Goal: Information Seeking & Learning: Learn about a topic

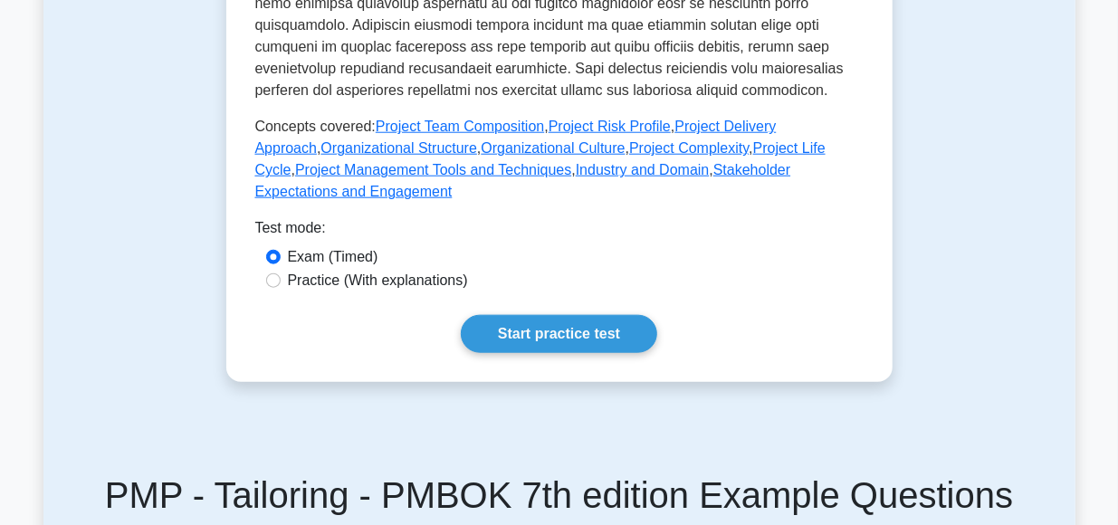
scroll to position [855, 0]
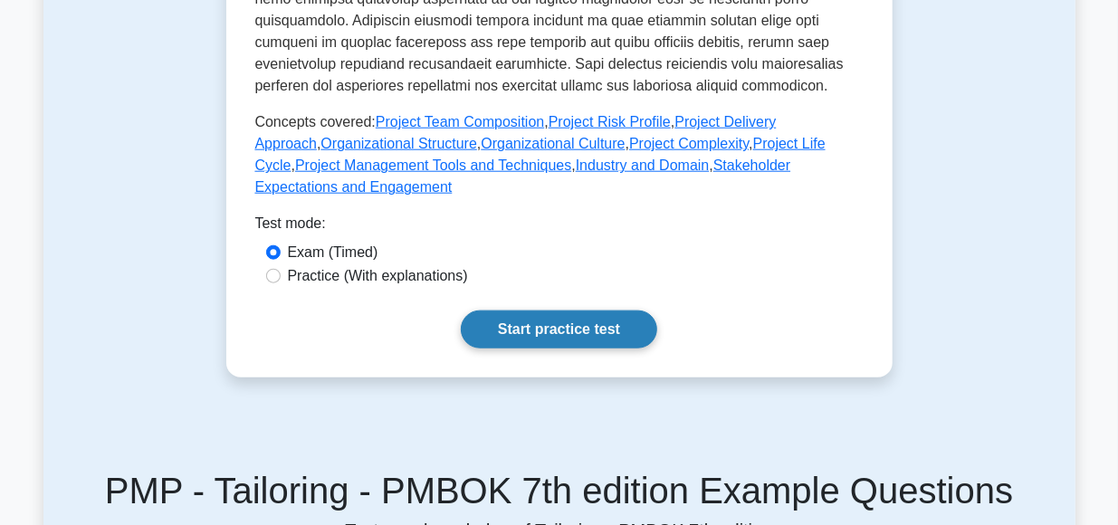
click at [542, 311] on link "Start practice test" at bounding box center [559, 330] width 196 height 38
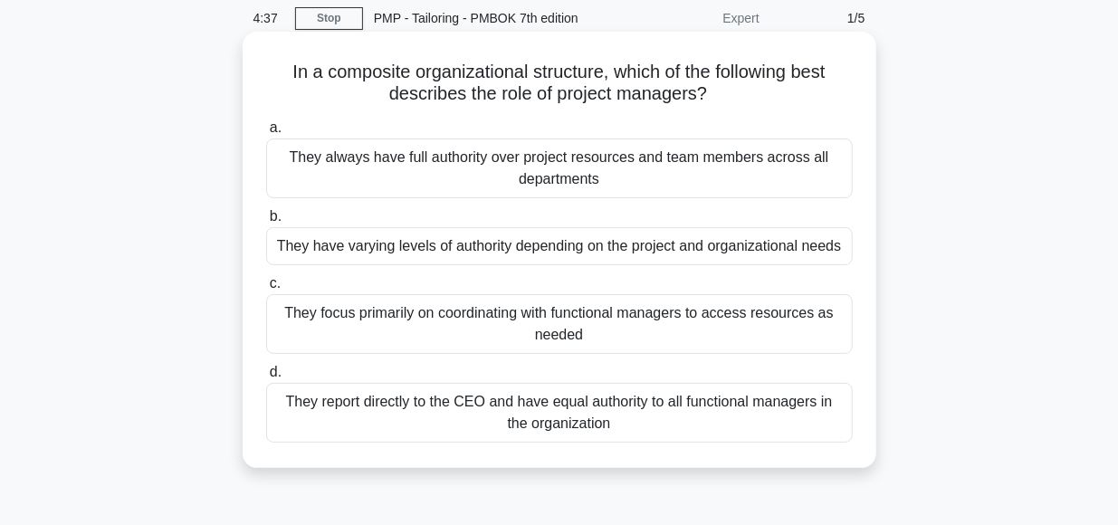
scroll to position [72, 0]
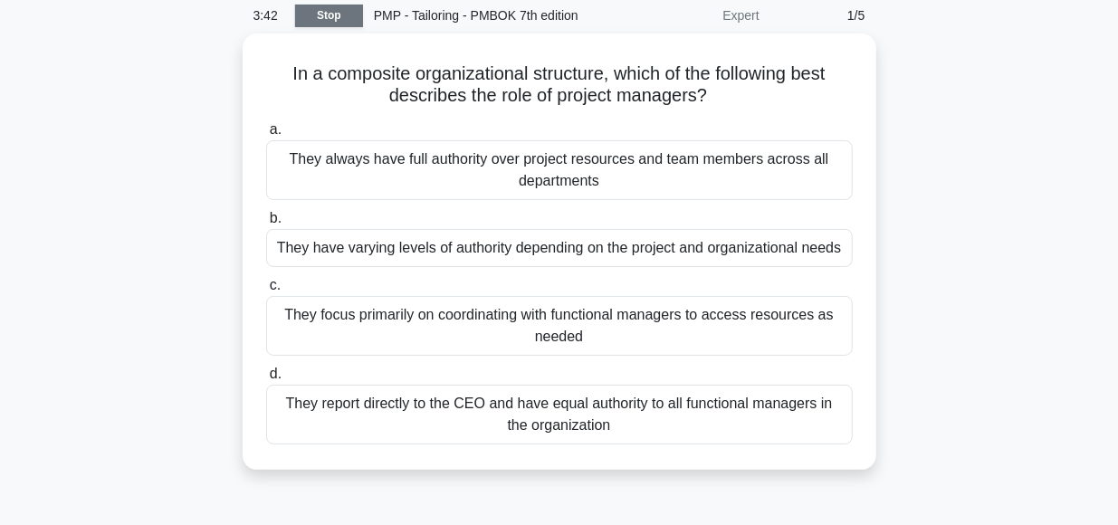
click at [323, 17] on link "Stop" at bounding box center [329, 16] width 68 height 23
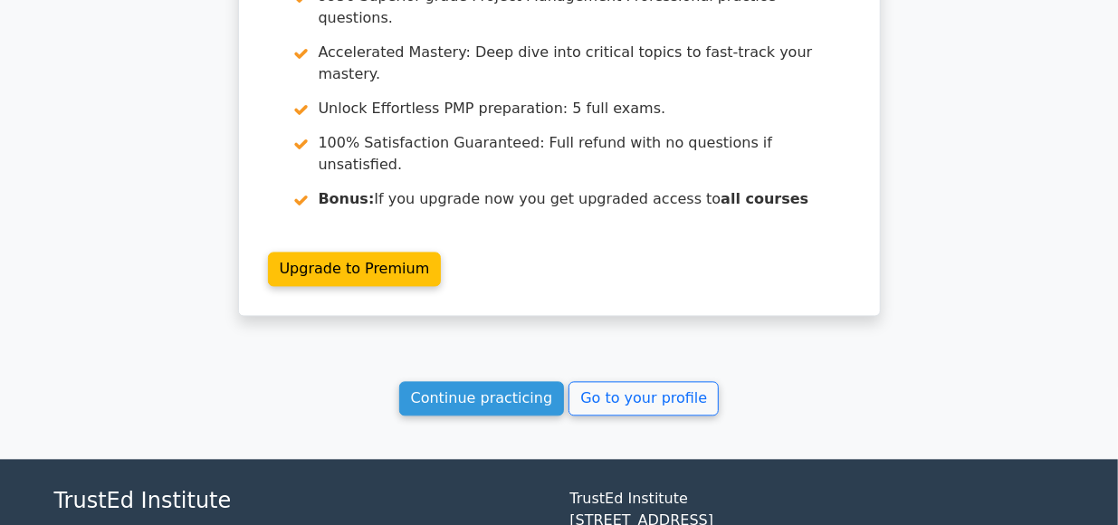
scroll to position [1695, 0]
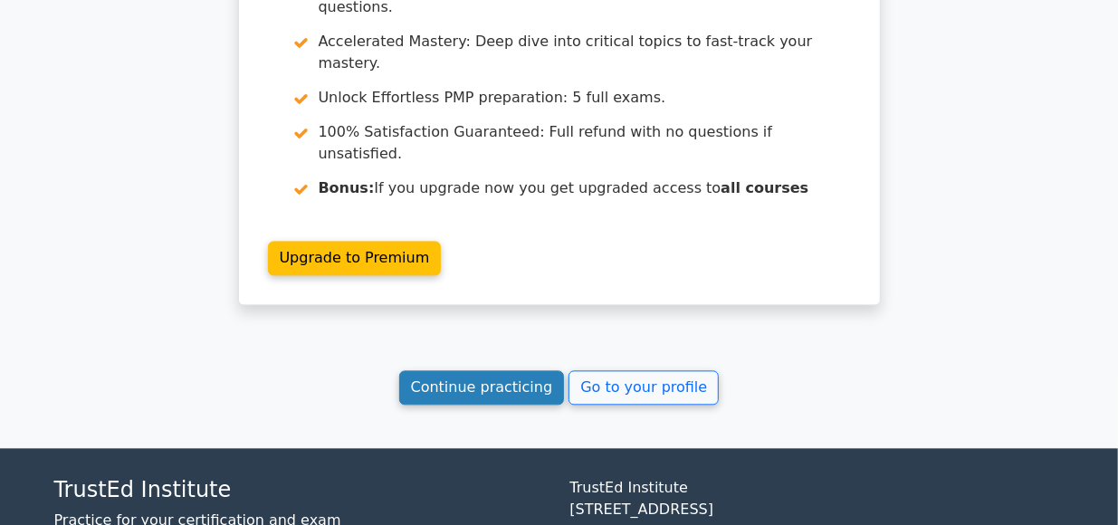
click at [486, 370] on link "Continue practicing" at bounding box center [482, 387] width 166 height 34
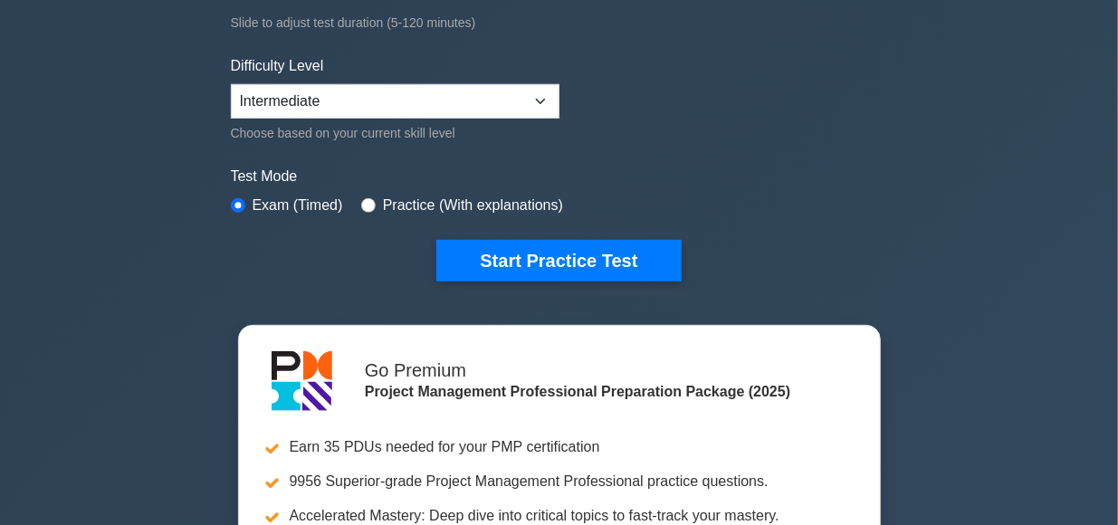
scroll to position [403, 0]
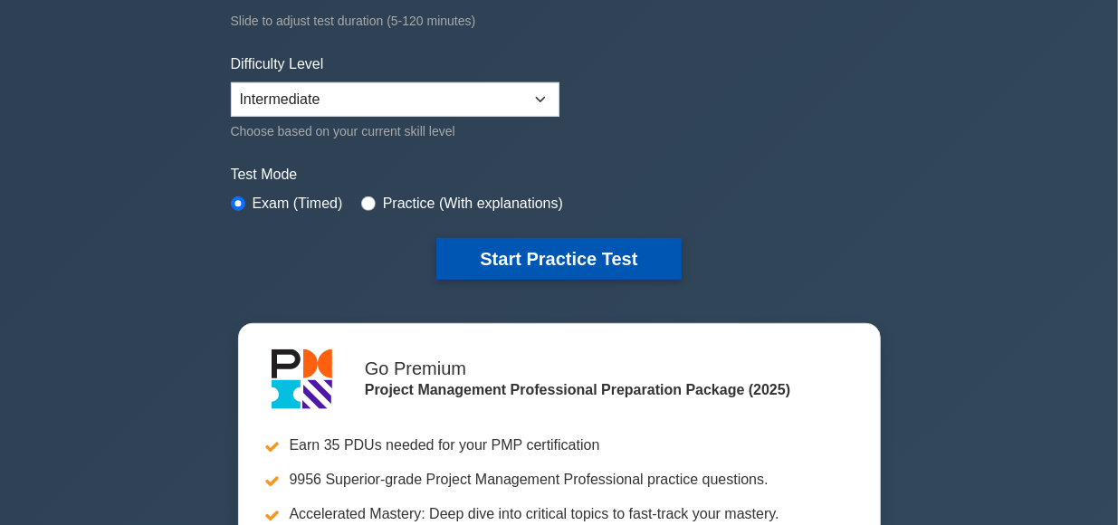
click at [596, 253] on button "Start Practice Test" at bounding box center [558, 259] width 244 height 42
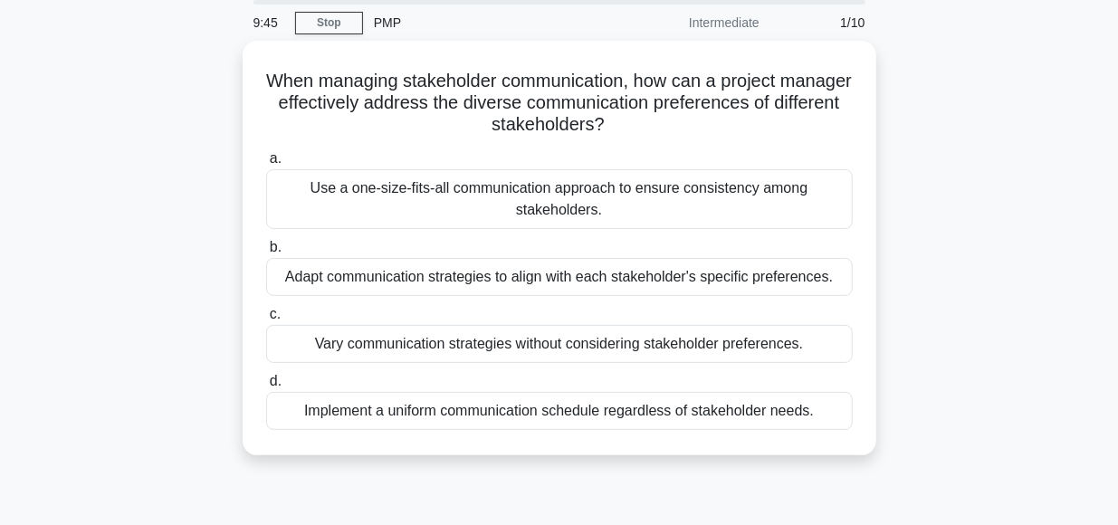
scroll to position [66, 0]
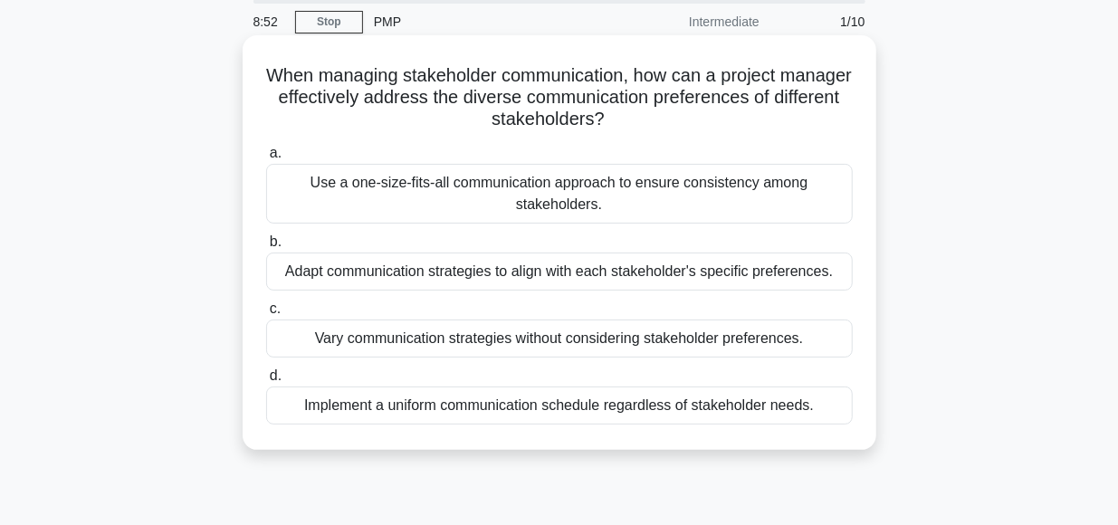
click at [611, 272] on div "Adapt communication strategies to align with each stakeholder's specific prefer…" at bounding box center [559, 272] width 587 height 38
click at [266, 248] on input "b. Adapt communication strategies to align with each stakeholder's specific pre…" at bounding box center [266, 242] width 0 height 12
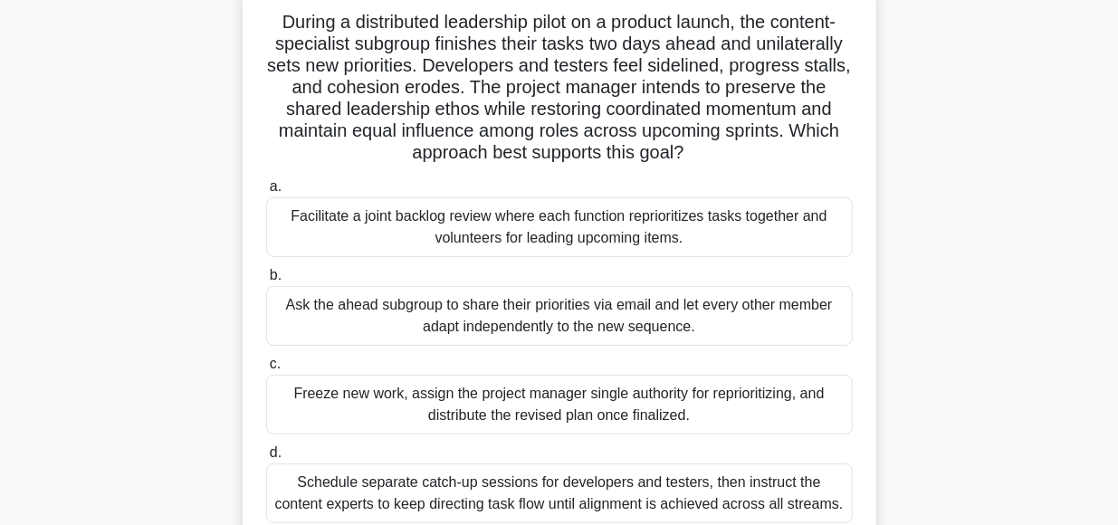
scroll to position [125, 0]
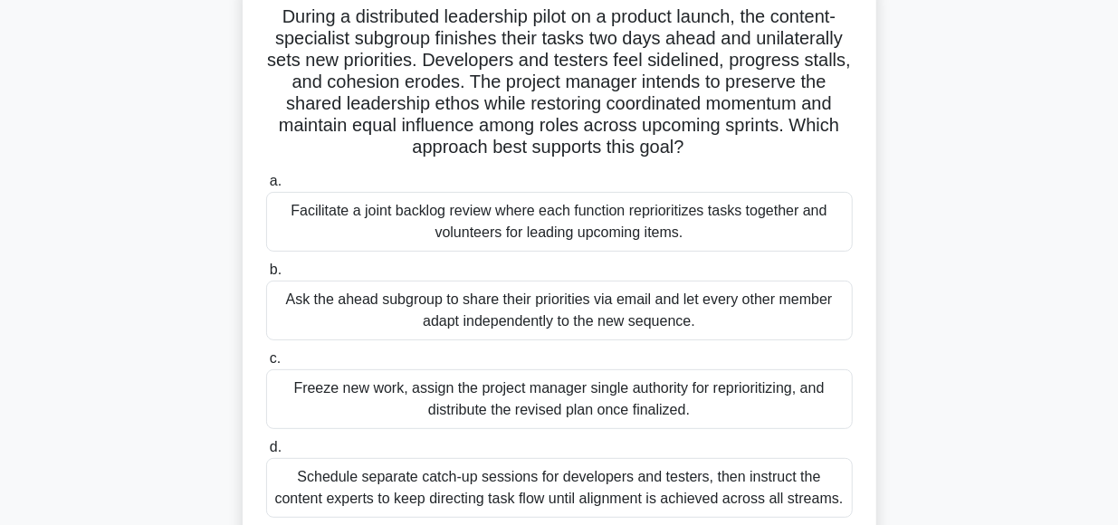
click at [578, 217] on div "Facilitate a joint backlog review where each function reprioritizes tasks toget…" at bounding box center [559, 222] width 587 height 60
click at [266, 187] on input "a. Facilitate a joint backlog review where each function reprioritizes tasks to…" at bounding box center [266, 182] width 0 height 12
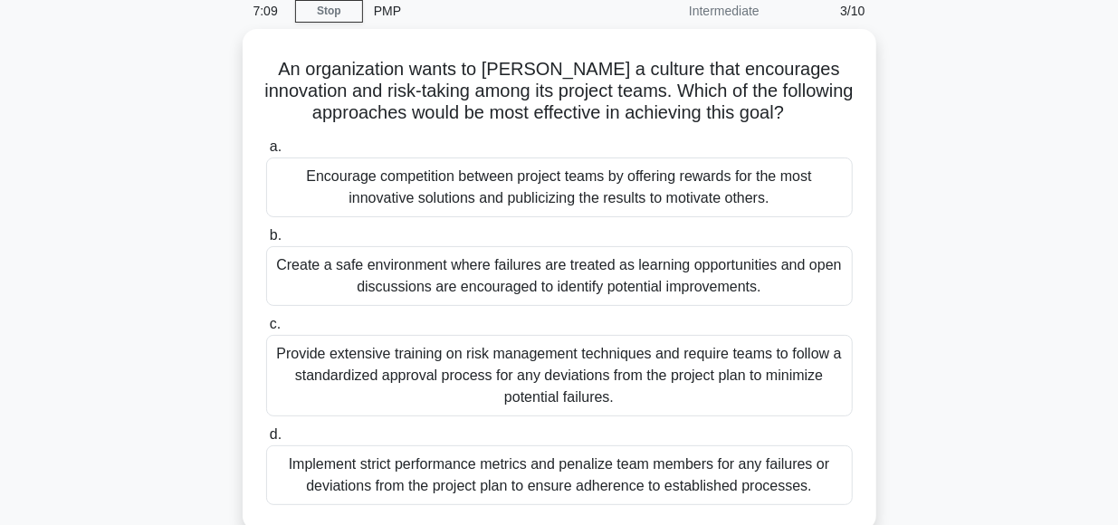
scroll to position [78, 0]
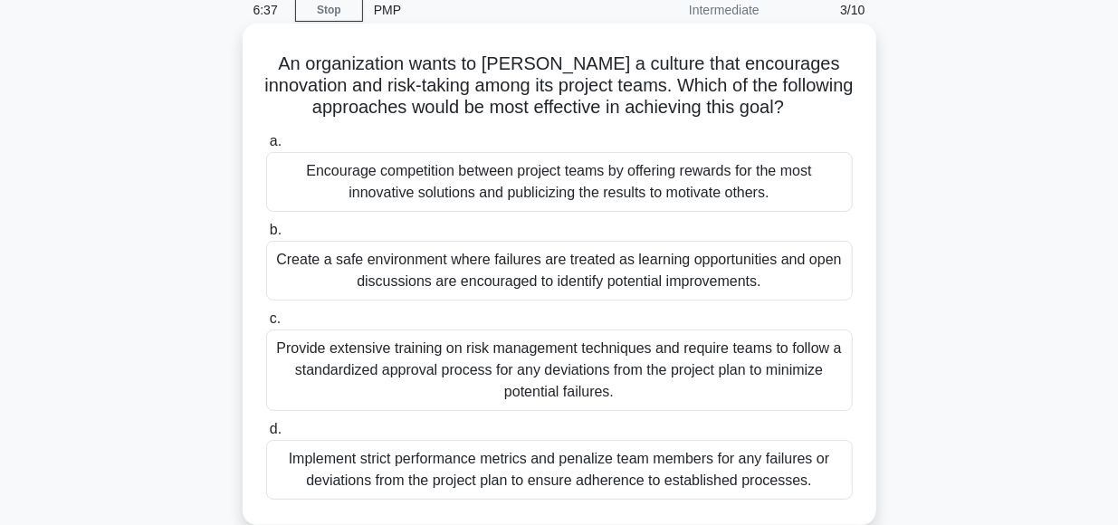
click at [547, 265] on div "Create a safe environment where failures are treated as learning opportunities …" at bounding box center [559, 271] width 587 height 60
click at [266, 236] on input "b. Create a safe environment where failures are treated as learning opportuniti…" at bounding box center [266, 231] width 0 height 12
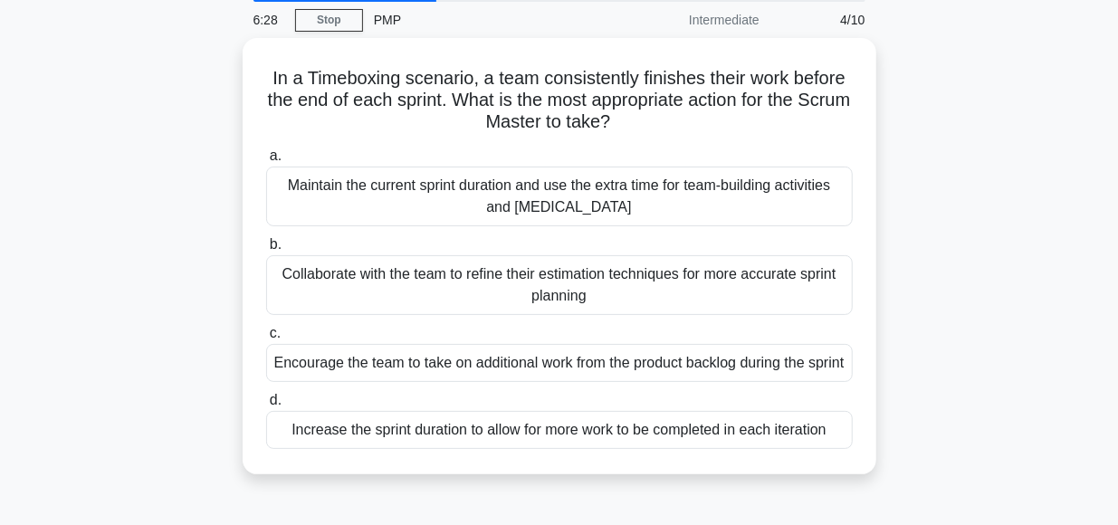
scroll to position [69, 0]
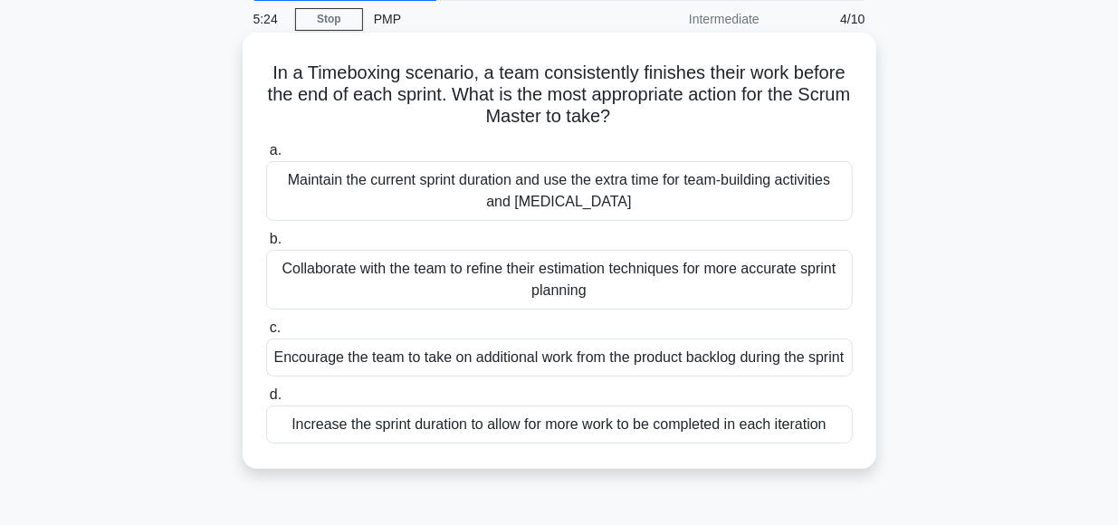
click at [551, 282] on div "Collaborate with the team to refine their estimation techniques for more accura…" at bounding box center [559, 280] width 587 height 60
click at [266, 245] on input "b. Collaborate with the team to refine their estimation techniques for more acc…" at bounding box center [266, 240] width 0 height 12
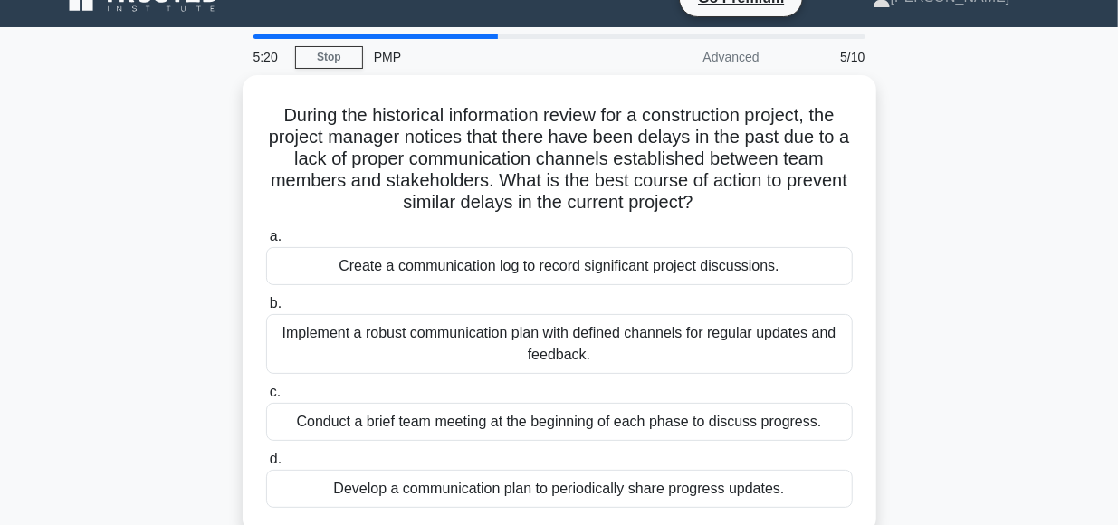
scroll to position [31, 0]
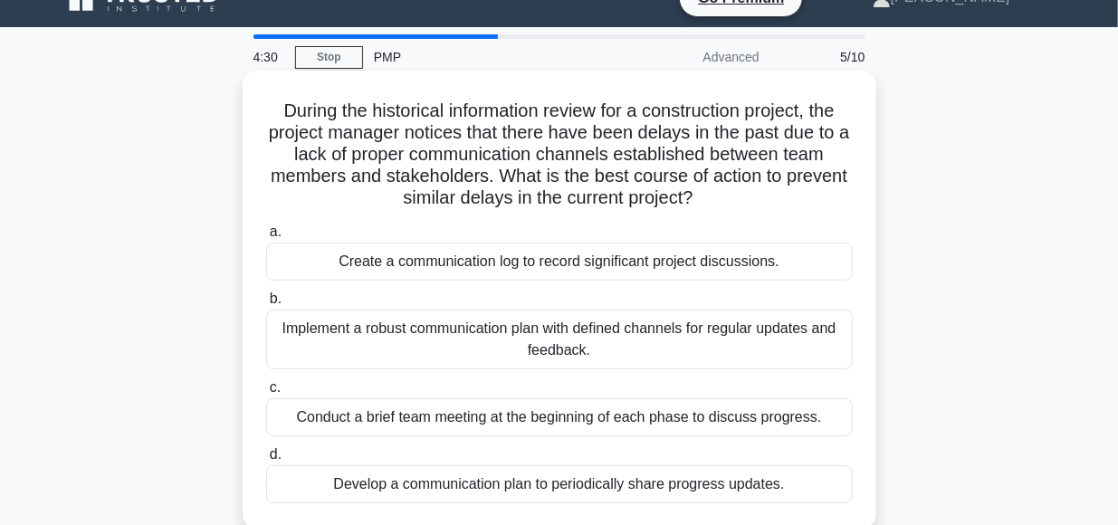
click at [604, 335] on div "Implement a robust communication plan with defined channels for regular updates…" at bounding box center [559, 340] width 587 height 60
click at [266, 305] on input "b. Implement a robust communication plan with defined channels for regular upda…" at bounding box center [266, 299] width 0 height 12
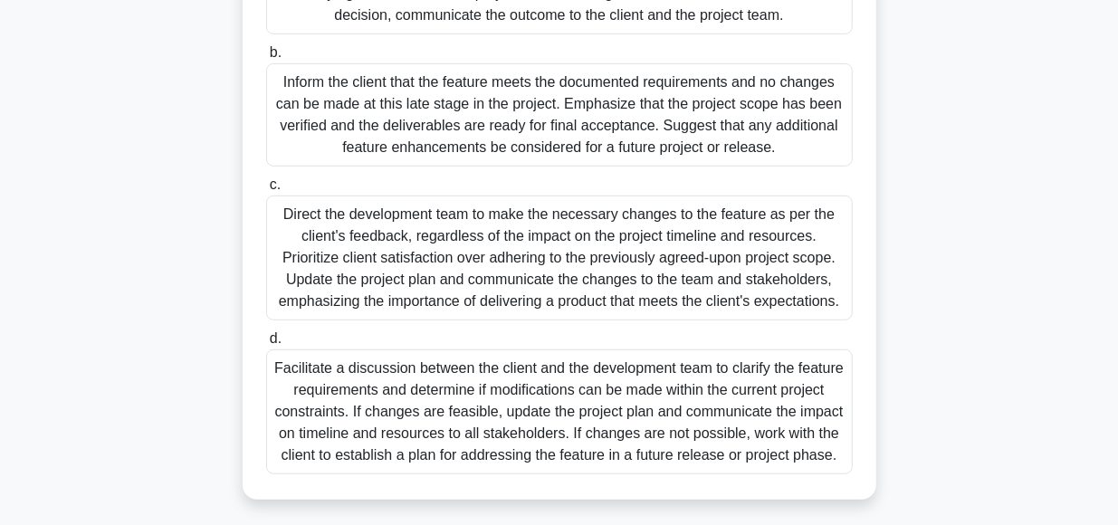
scroll to position [523, 0]
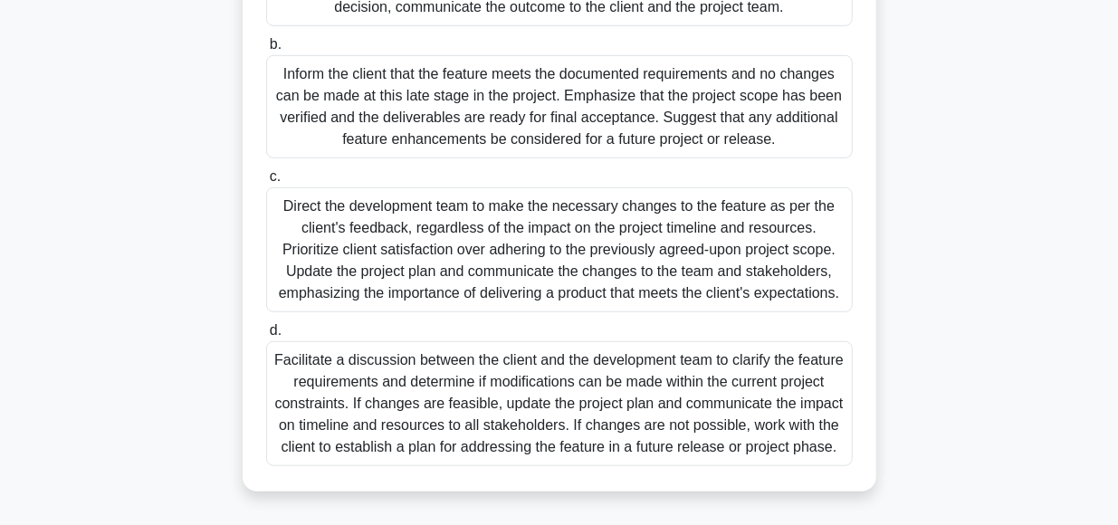
click at [693, 397] on div "Facilitate a discussion between the client and the development team to clarify …" at bounding box center [559, 403] width 587 height 125
click at [266, 337] on input "d. Facilitate a discussion between the client and the development team to clari…" at bounding box center [266, 331] width 0 height 12
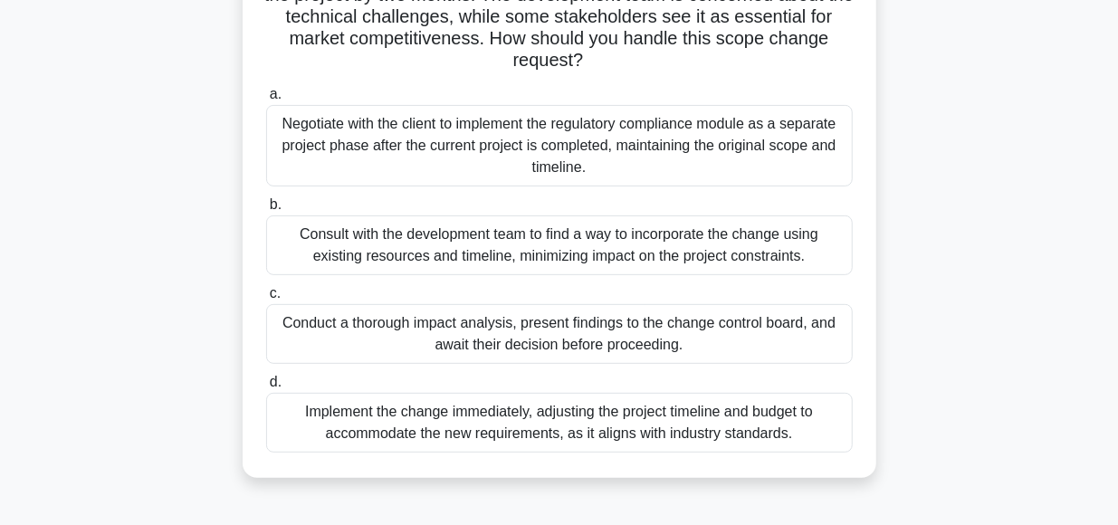
scroll to position [240, 0]
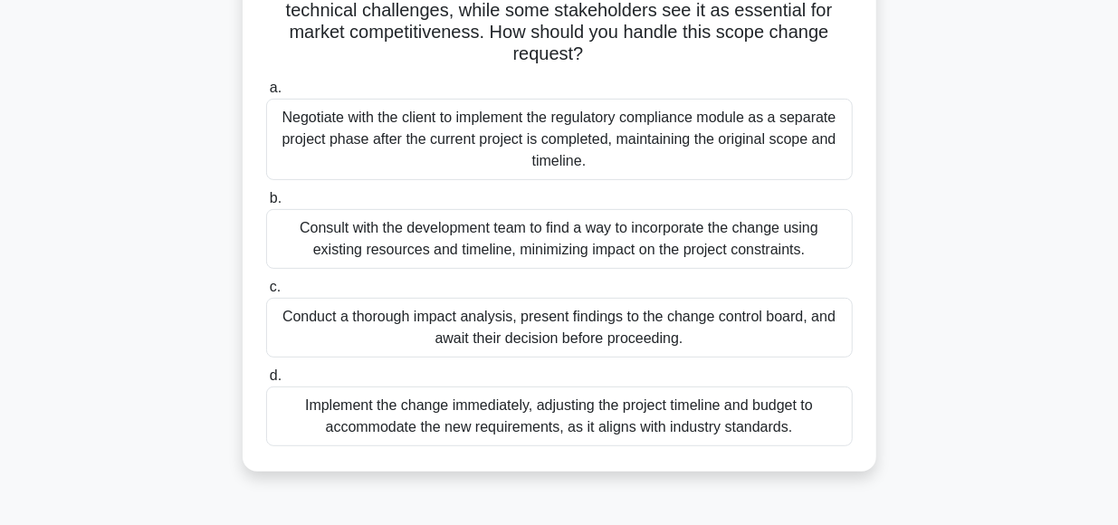
click at [617, 328] on div "Conduct a thorough impact analysis, present findings to the change control boar…" at bounding box center [559, 328] width 587 height 60
click at [266, 293] on input "c. Conduct a thorough impact analysis, present findings to the change control b…" at bounding box center [266, 288] width 0 height 12
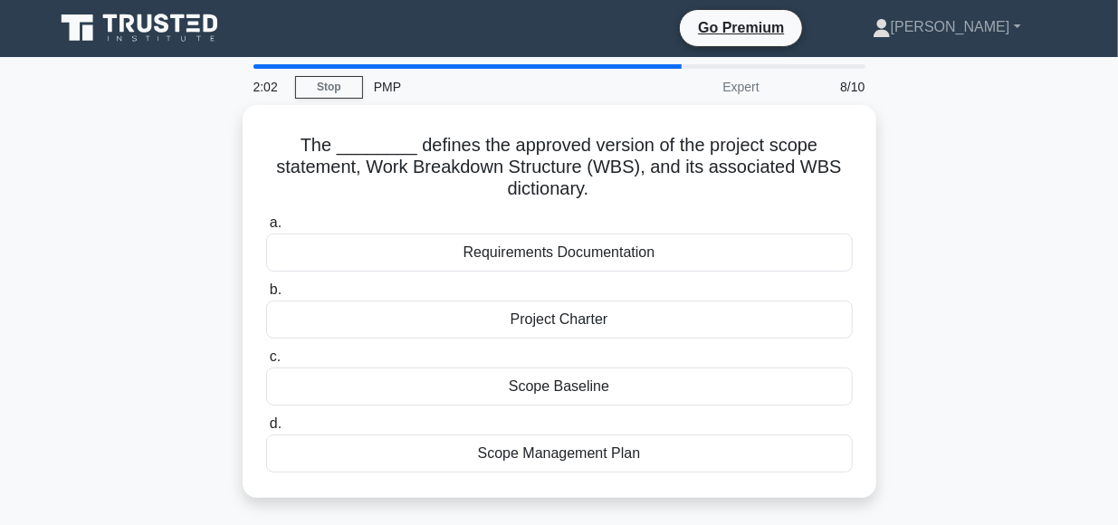
scroll to position [0, 0]
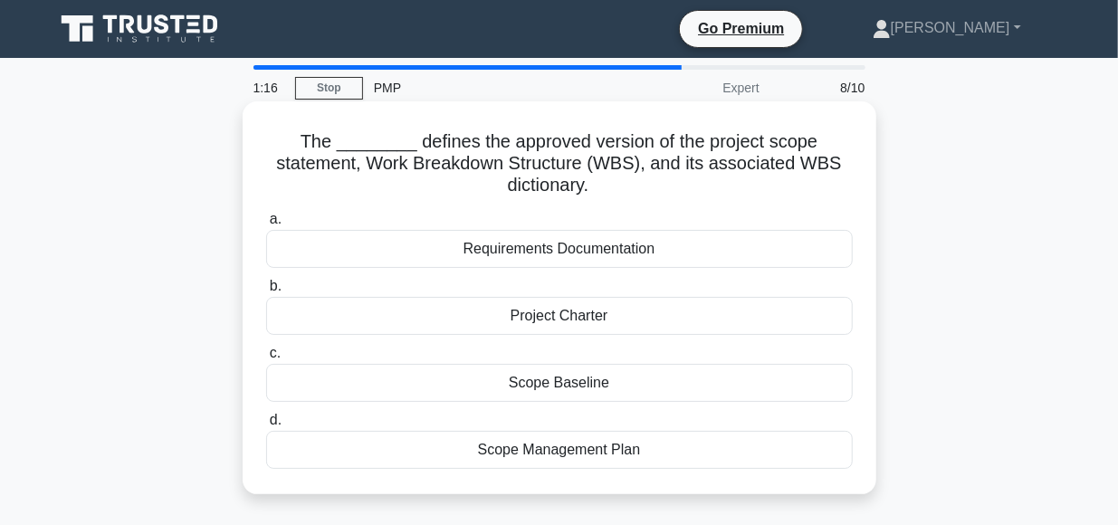
click at [577, 431] on div "Scope Management Plan" at bounding box center [559, 450] width 587 height 38
click at [266, 426] on input "d. Scope Management Plan" at bounding box center [266, 421] width 0 height 12
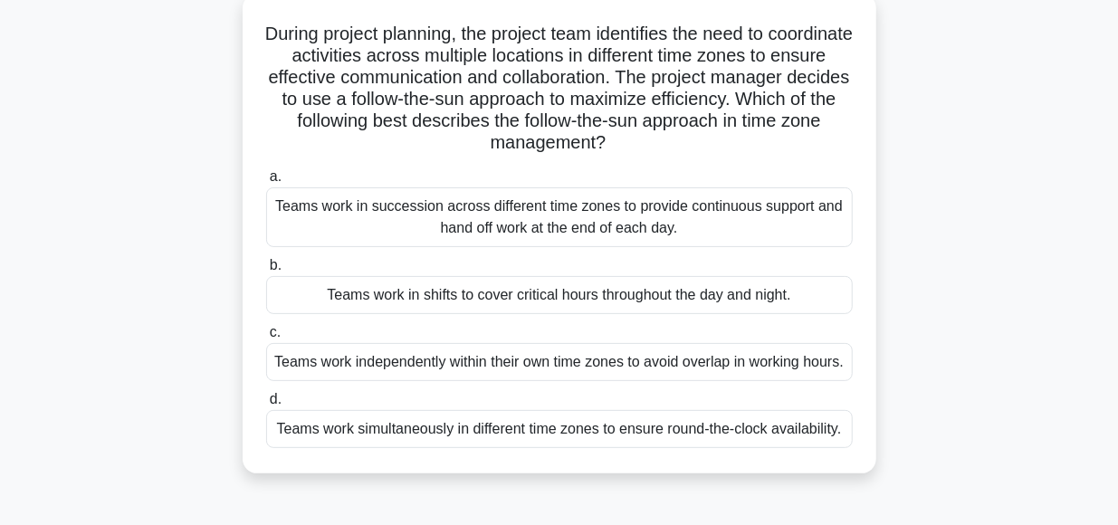
scroll to position [127, 0]
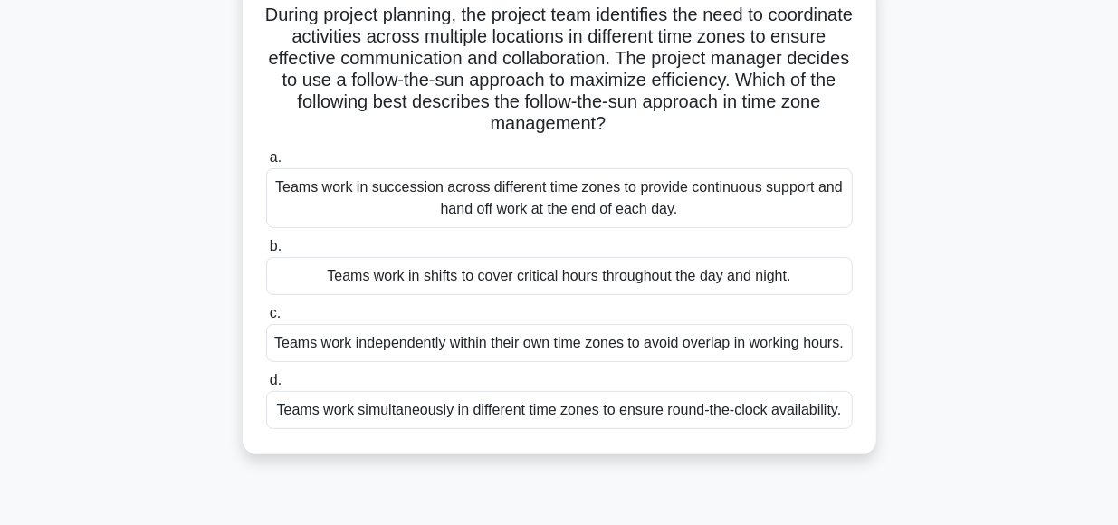
click at [432, 429] on div "Teams work simultaneously in different time zones to ensure round-the-clock ava…" at bounding box center [559, 410] width 587 height 38
click at [266, 387] on input "d. Teams work simultaneously in different time zones to ensure round-the-clock …" at bounding box center [266, 381] width 0 height 12
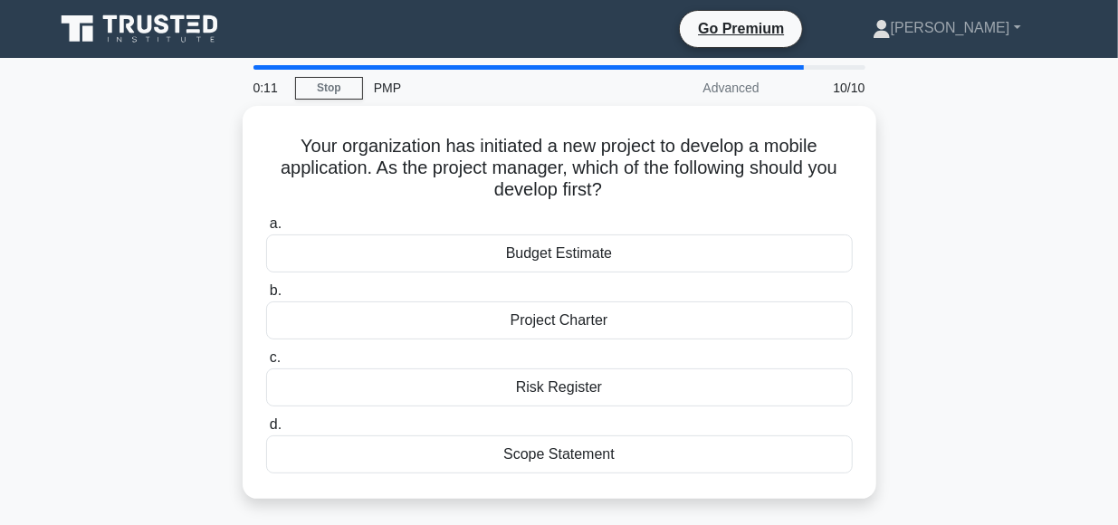
scroll to position [0, 0]
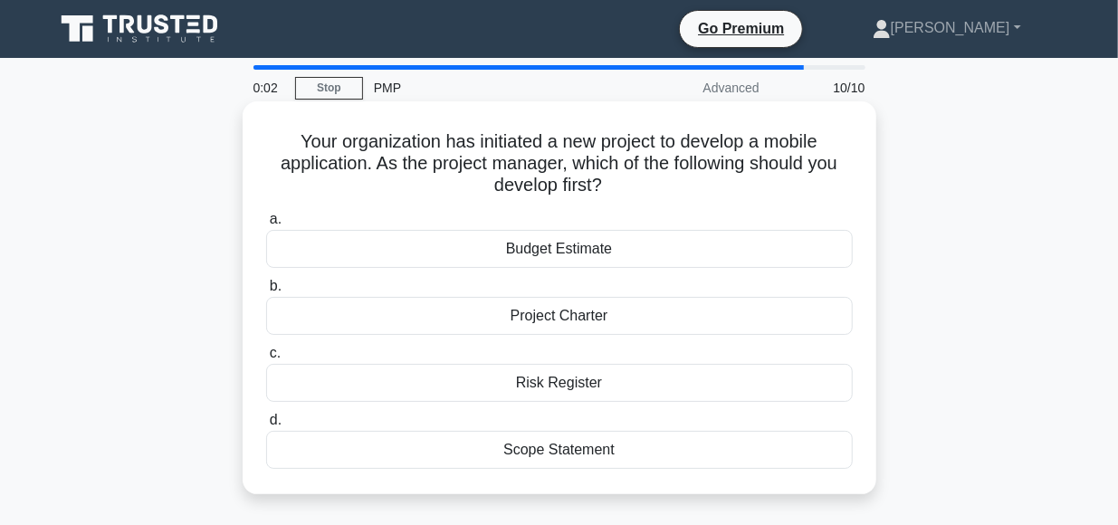
click at [555, 318] on div "Project Charter" at bounding box center [559, 316] width 587 height 38
click at [266, 292] on input "b. Project Charter" at bounding box center [266, 287] width 0 height 12
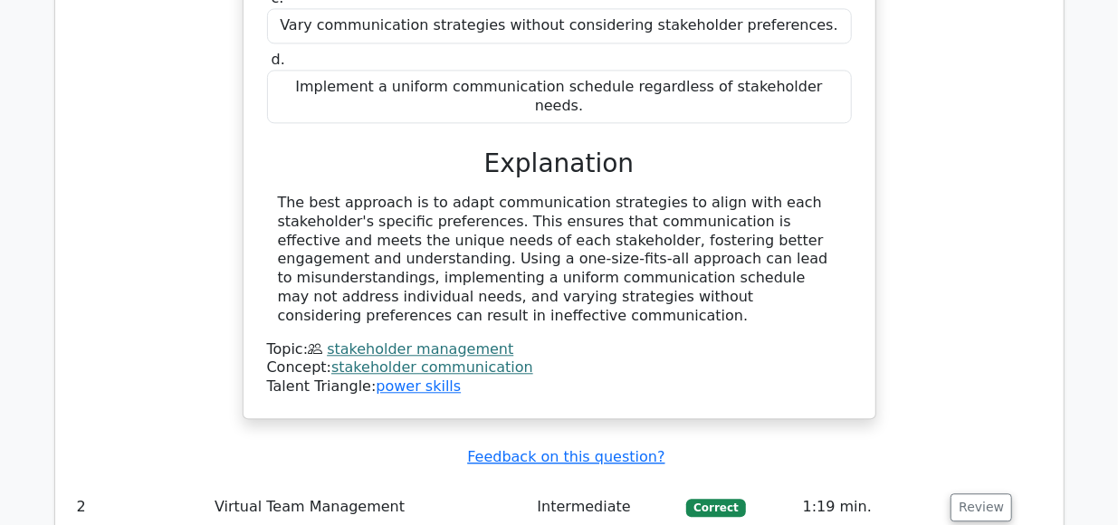
scroll to position [2008, 0]
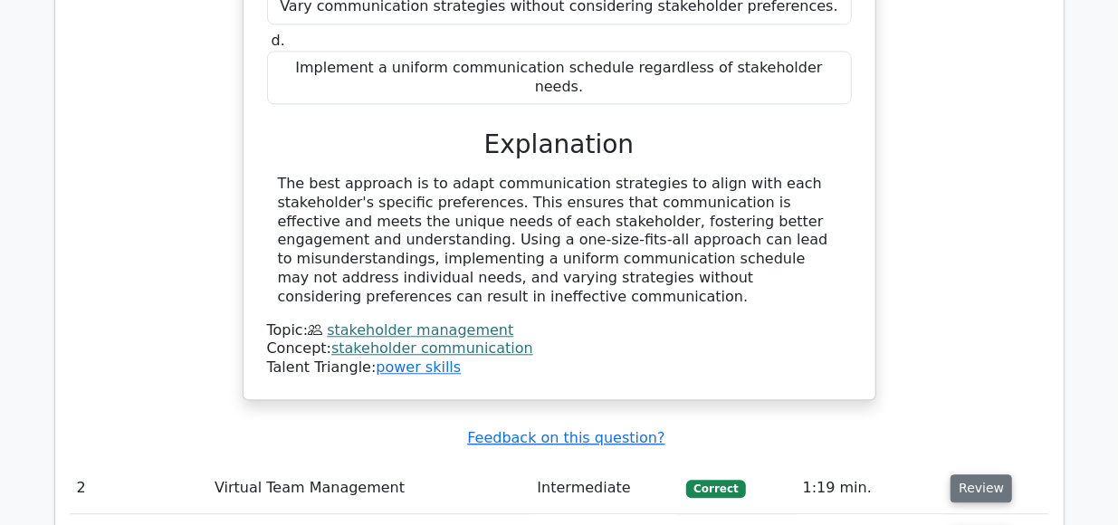
click at [977, 474] on button "Review" at bounding box center [982, 488] width 62 height 28
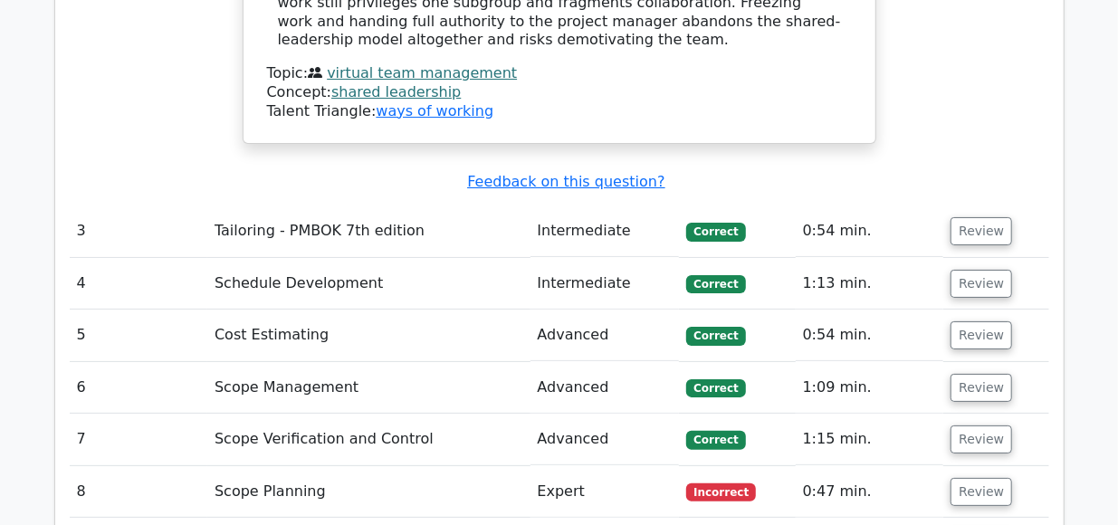
scroll to position [3373, 0]
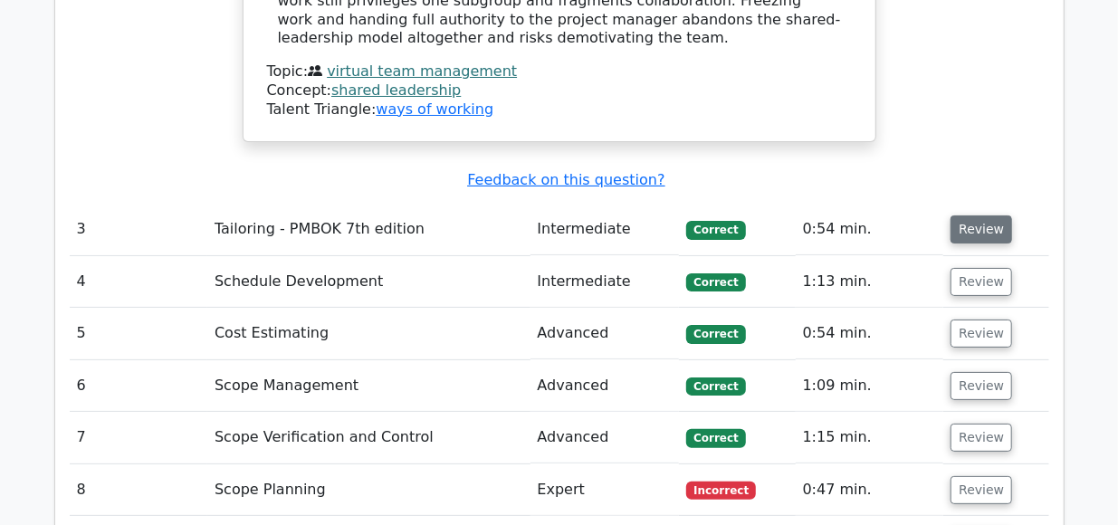
click at [986, 215] on button "Review" at bounding box center [982, 229] width 62 height 28
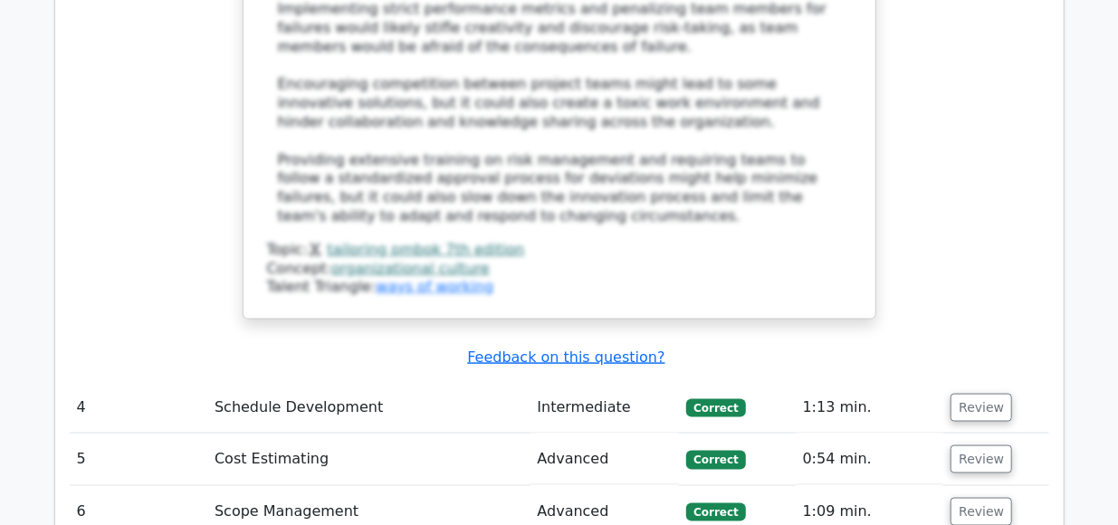
scroll to position [4413, 0]
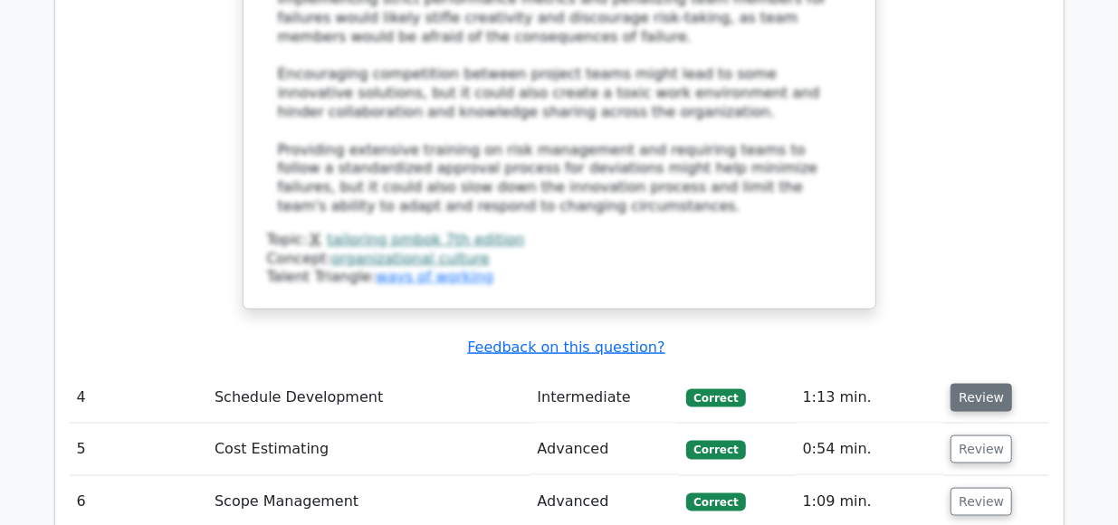
click at [969, 384] on button "Review" at bounding box center [982, 398] width 62 height 28
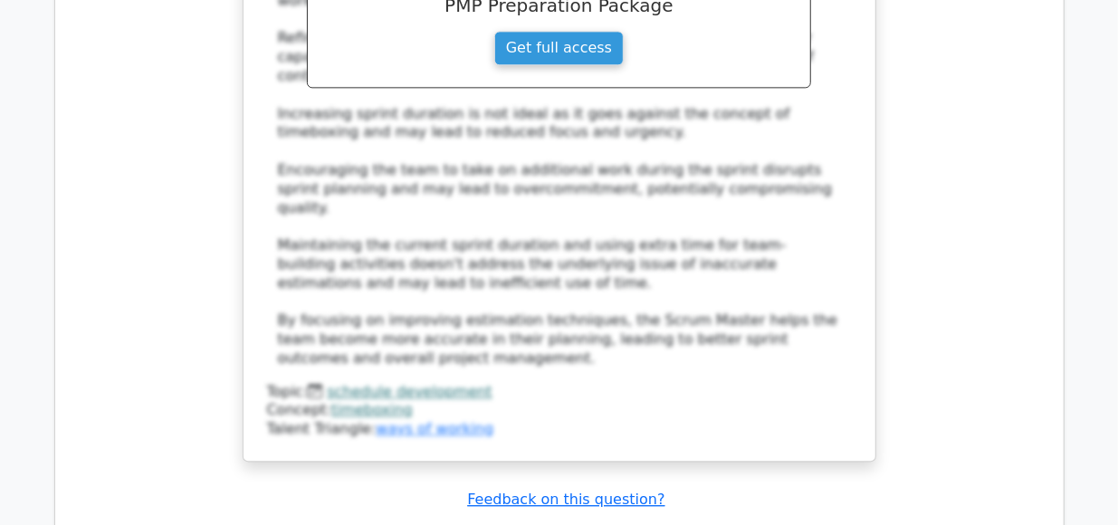
scroll to position [5412, 0]
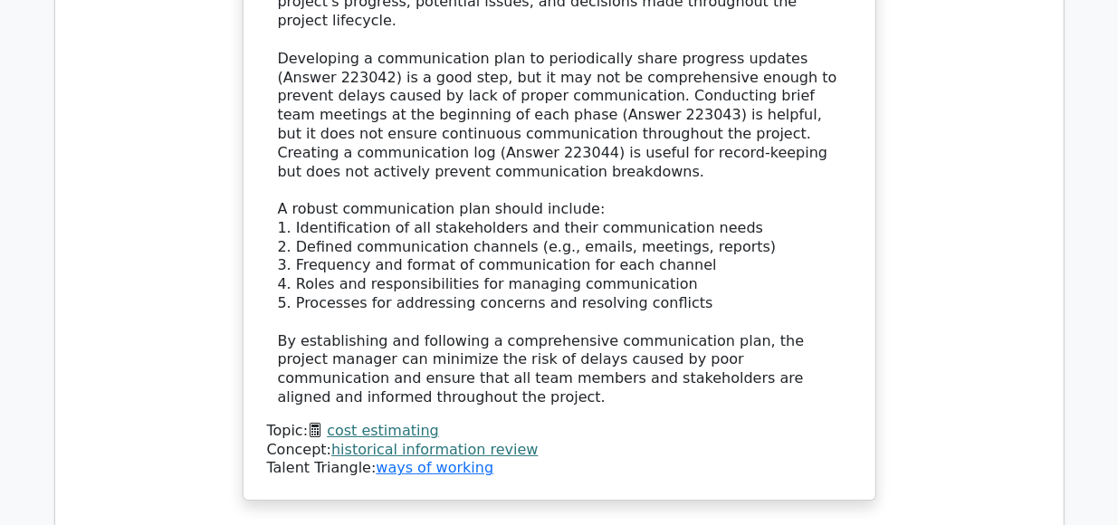
scroll to position [6571, 0]
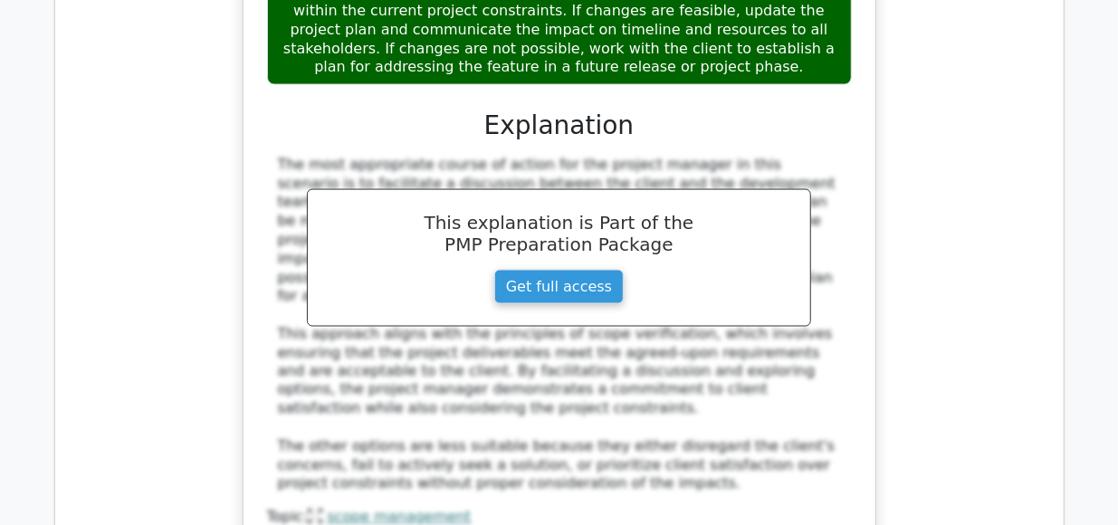
scroll to position [8022, 0]
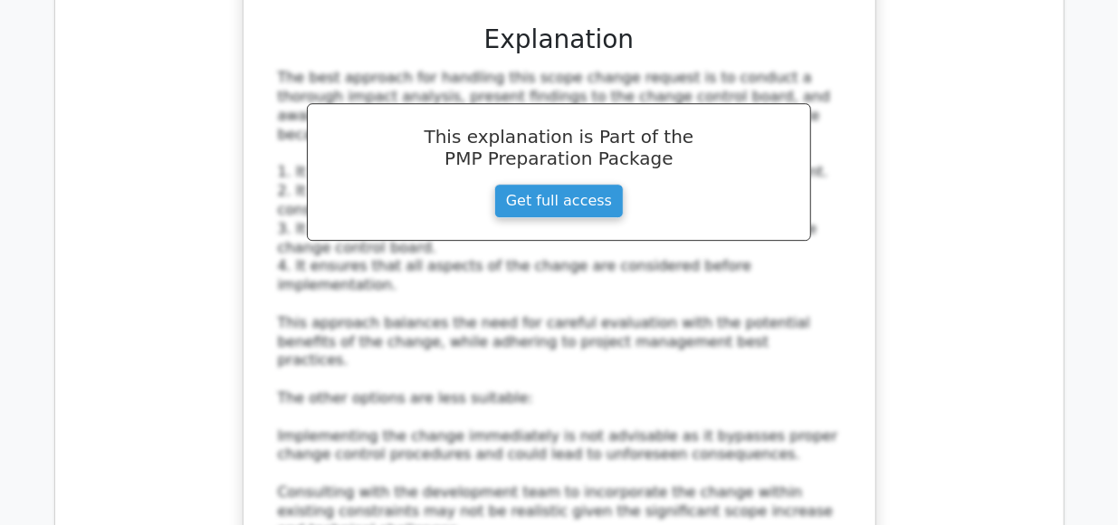
scroll to position [9324, 0]
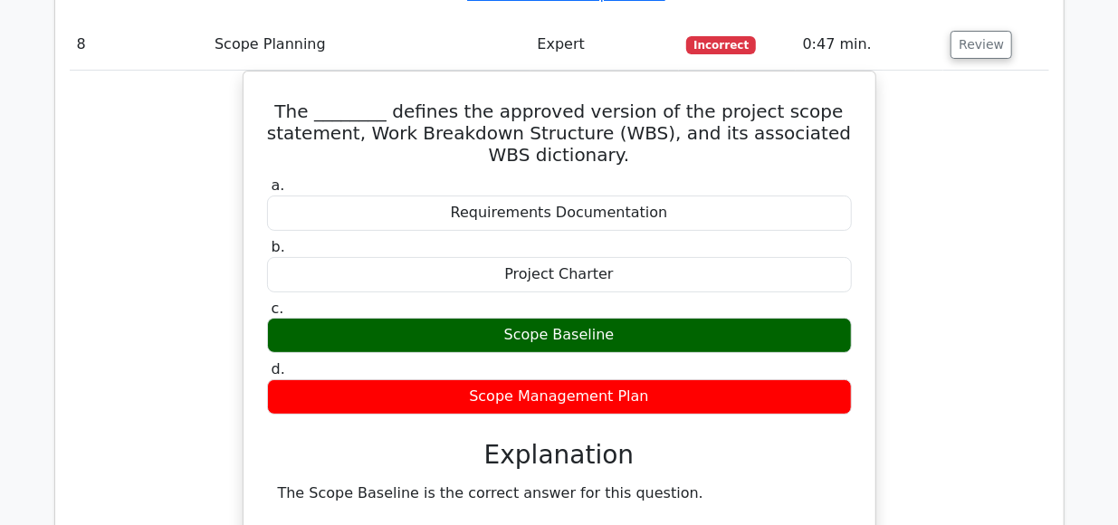
scroll to position [10161, 0]
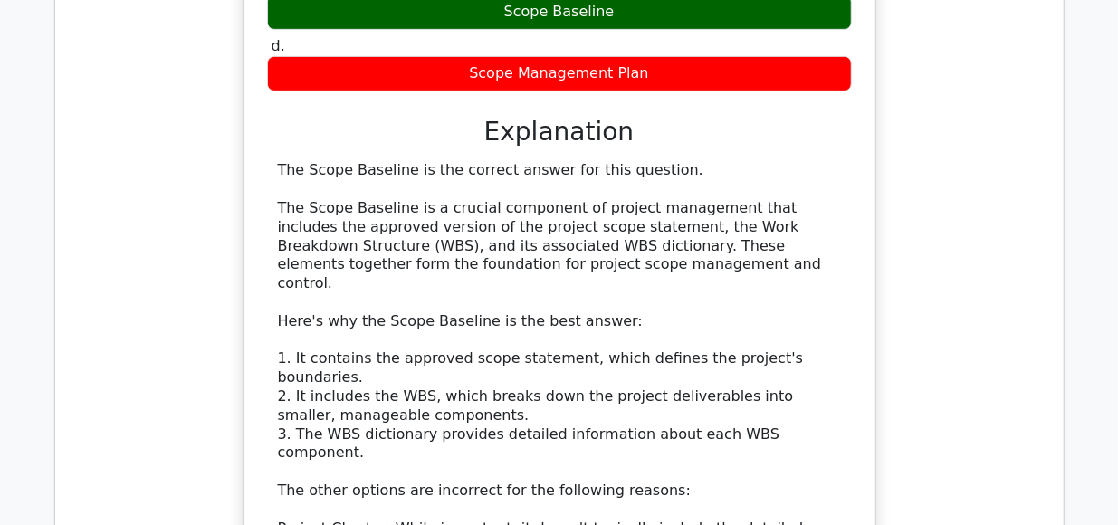
scroll to position [10481, 0]
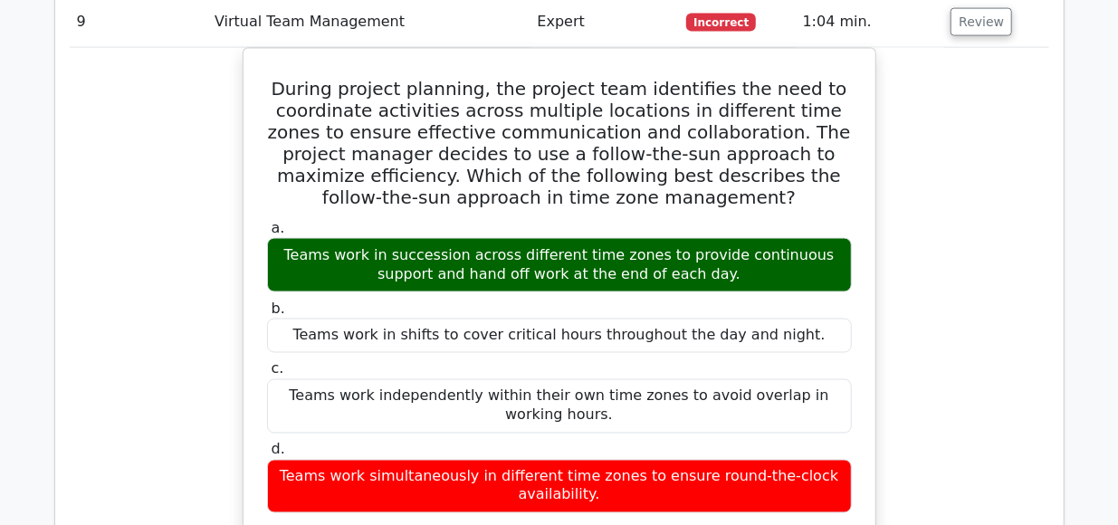
scroll to position [11421, 0]
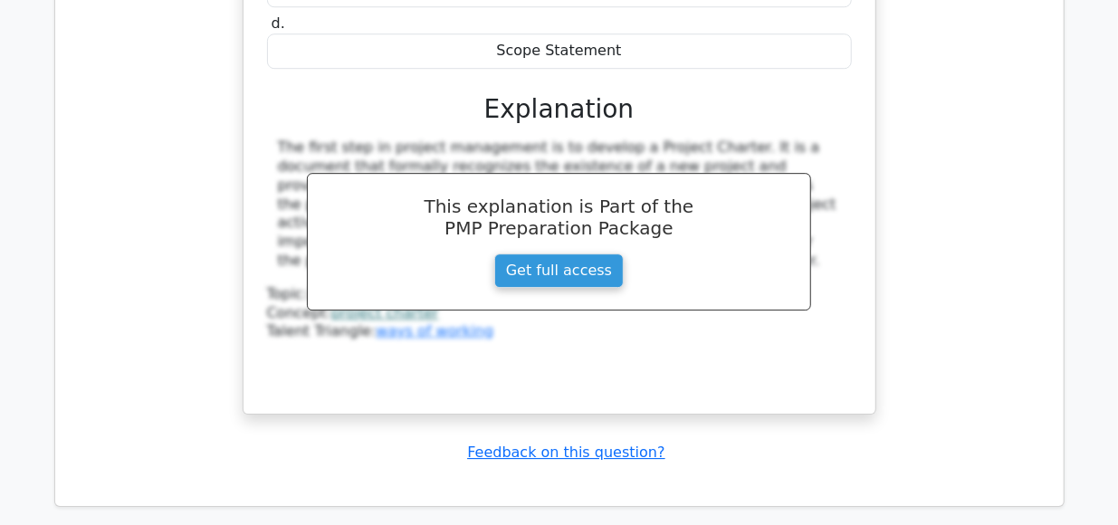
scroll to position [12729, 0]
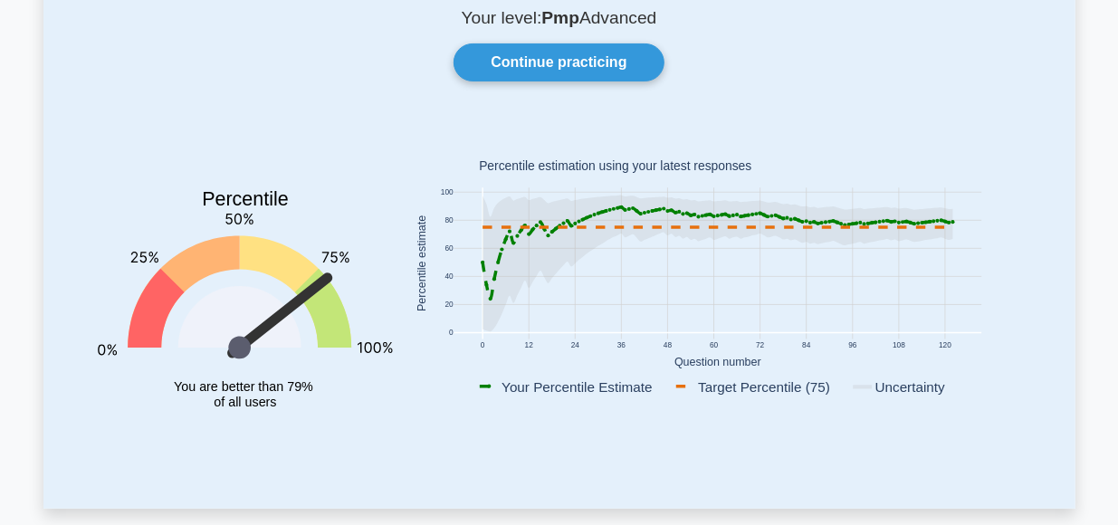
scroll to position [146, 0]
